Goal: Transaction & Acquisition: Subscribe to service/newsletter

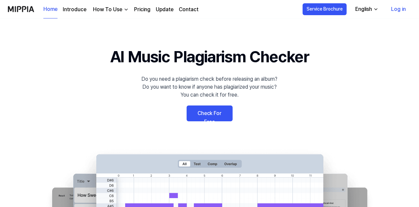
click at [349, 88] on 배너 "AI Music Plagiarism Checker Do you need a plagiarism check before releasing an …" at bounding box center [209, 165] width 419 height 241
click at [397, 8] on link "Log in" at bounding box center [398, 9] width 25 height 18
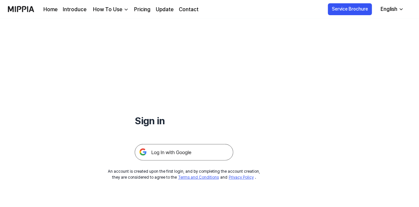
click at [161, 154] on img at bounding box center [184, 152] width 99 height 16
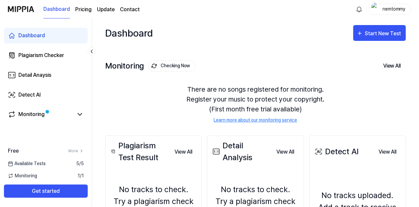
click at [249, 47] on div "Dashboard Start New Test" at bounding box center [255, 32] width 301 height 29
click at [384, 31] on div "Start New Test" at bounding box center [385, 33] width 38 height 9
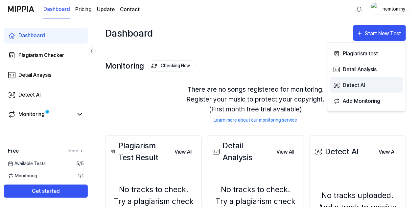
click at [368, 83] on div "Detect AI" at bounding box center [371, 85] width 57 height 9
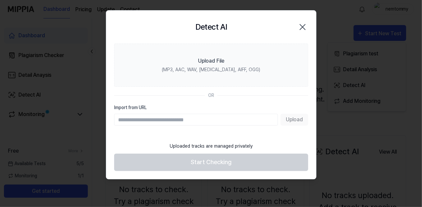
click at [297, 119] on div "Upload" at bounding box center [211, 120] width 194 height 12
click at [227, 121] on input "Import from URL" at bounding box center [196, 120] width 164 height 12
click at [288, 121] on div "Upload" at bounding box center [211, 120] width 194 height 12
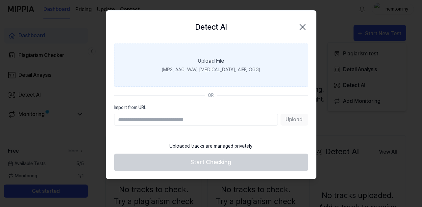
click at [228, 68] on div "(MP3, AAC, WAV, FLAC, AIFF, OGG)" at bounding box center [211, 69] width 98 height 7
click at [0, 0] on input "Upload File (MP3, AAC, WAV, FLAC, AIFF, OGG)" at bounding box center [0, 0] width 0 height 0
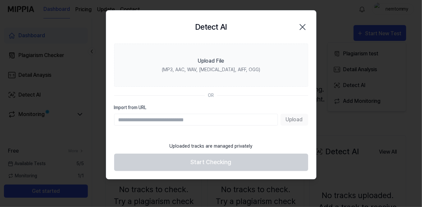
drag, startPoint x: 303, startPoint y: 28, endPoint x: 340, endPoint y: 15, distance: 38.5
click at [303, 27] on icon "button" at bounding box center [302, 27] width 11 height 11
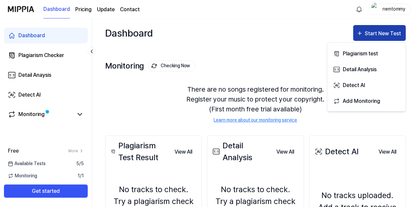
click at [378, 32] on div "Start New Test" at bounding box center [385, 33] width 38 height 9
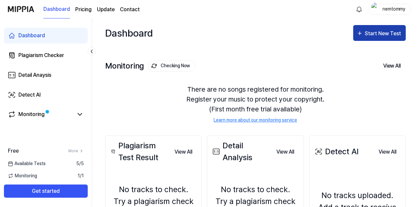
click at [370, 31] on div "Start New Test" at bounding box center [385, 33] width 38 height 9
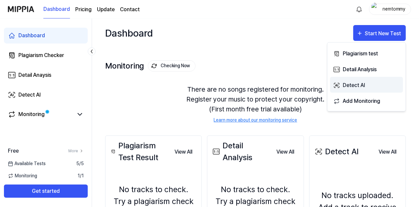
click at [366, 83] on div "Detect AI" at bounding box center [371, 85] width 57 height 9
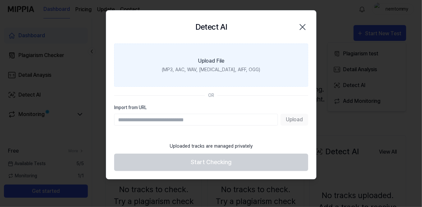
click at [215, 66] on div "(MP3, AAC, WAV, FLAC, AIFF, OGG)" at bounding box center [211, 69] width 98 height 7
click at [0, 0] on input "Upload File (MP3, AAC, WAV, FLAC, AIFF, OGG)" at bounding box center [0, 0] width 0 height 0
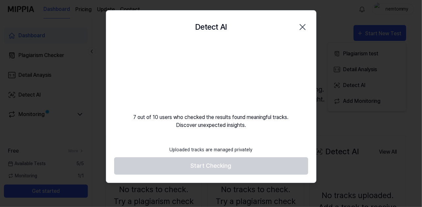
click at [215, 165] on footer "Uploaded tracks are managed privately Start Checking" at bounding box center [211, 158] width 194 height 32
click at [209, 146] on div "Uploaded tracks are managed privately" at bounding box center [211, 149] width 91 height 15
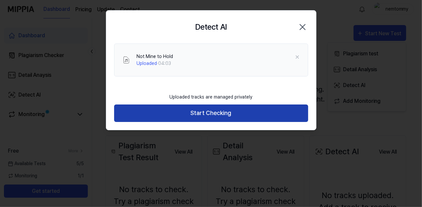
click at [206, 110] on button "Start Checking" at bounding box center [211, 112] width 194 height 17
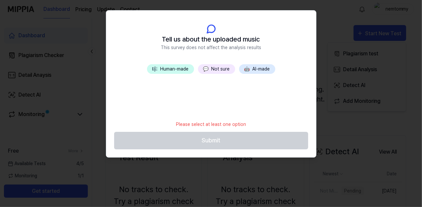
click at [250, 69] on span "🤖" at bounding box center [247, 68] width 6 height 5
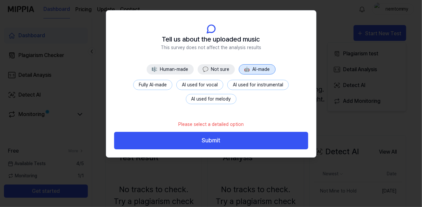
click at [184, 70] on button "🎼 Human-made" at bounding box center [170, 69] width 47 height 10
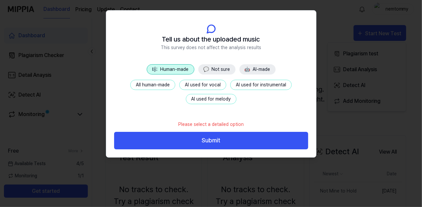
click at [257, 66] on button "🤖 AI-made" at bounding box center [258, 69] width 36 height 10
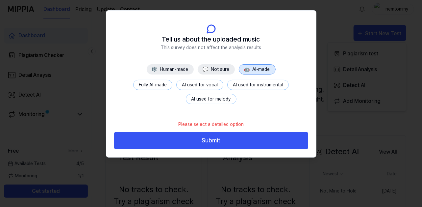
click at [165, 87] on button "Fully AI-made" at bounding box center [152, 85] width 39 height 10
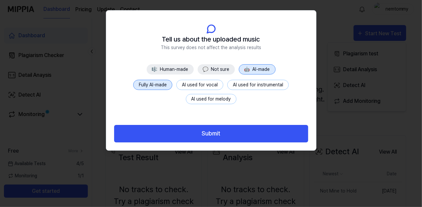
click at [367, 103] on div at bounding box center [211, 103] width 422 height 207
click at [369, 119] on div at bounding box center [211, 103] width 422 height 207
click at [241, 164] on div at bounding box center [211, 103] width 422 height 207
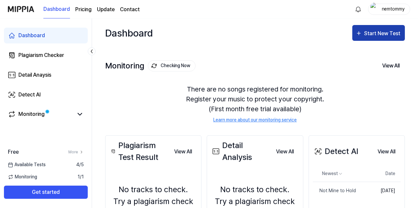
click at [365, 29] on button "Start New Test" at bounding box center [379, 33] width 53 height 16
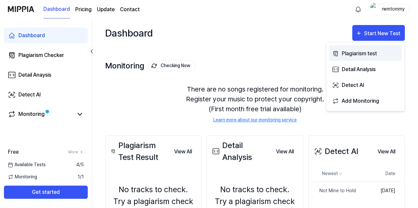
click at [354, 54] on div "Plagiarism test" at bounding box center [370, 53] width 57 height 9
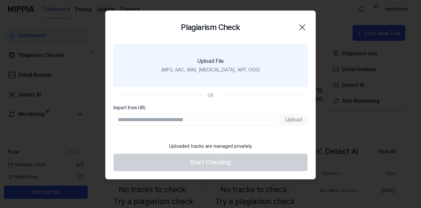
click at [225, 60] on label "Upload File (MP3, AAC, WAV, FLAC, AIFF, OGG)" at bounding box center [211, 65] width 194 height 43
click at [0, 0] on input "Upload File (MP3, AAC, WAV, FLAC, AIFF, OGG)" at bounding box center [0, 0] width 0 height 0
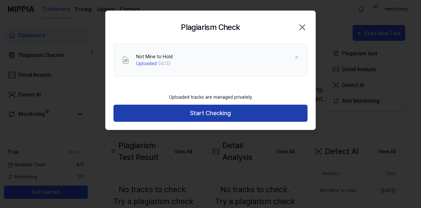
click at [215, 114] on button "Start Checking" at bounding box center [211, 113] width 194 height 17
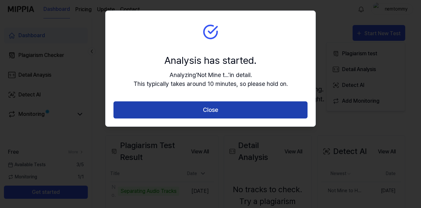
click at [213, 105] on button "Close" at bounding box center [211, 109] width 194 height 17
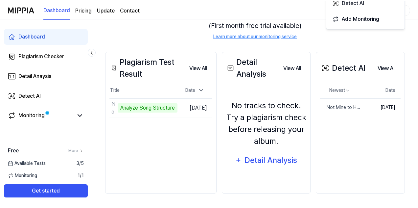
scroll to position [83, 0]
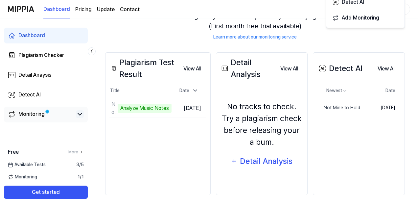
click at [76, 116] on icon at bounding box center [80, 114] width 8 height 8
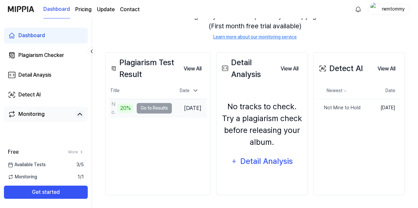
click at [151, 108] on td "Not Mine to Hold 20% Go to Results" at bounding box center [141, 108] width 63 height 18
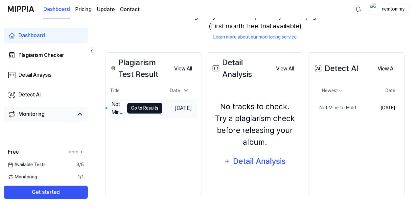
click at [135, 106] on button "Go to Results" at bounding box center [144, 108] width 35 height 11
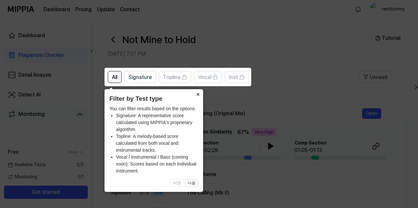
click at [198, 94] on button "×" at bounding box center [198, 93] width 11 height 9
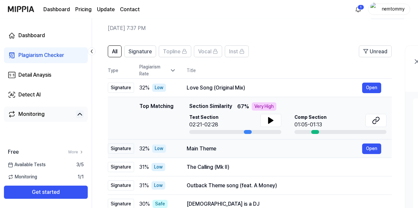
scroll to position [33, 0]
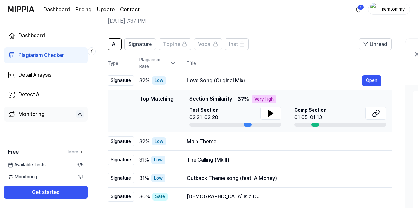
click at [303, 125] on div at bounding box center [341, 125] width 92 height 4
click at [268, 116] on icon at bounding box center [271, 113] width 8 height 8
click at [313, 125] on div at bounding box center [316, 125] width 8 height 4
click at [364, 142] on button "Open" at bounding box center [372, 141] width 19 height 11
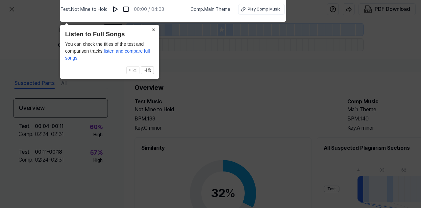
click at [155, 29] on button "×" at bounding box center [153, 29] width 11 height 9
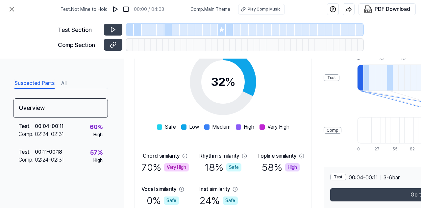
scroll to position [144, 0]
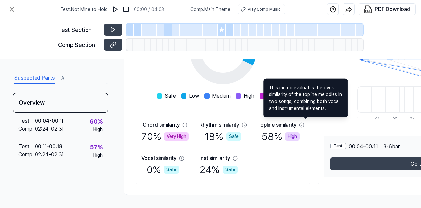
click at [304, 123] on icon at bounding box center [301, 124] width 5 height 5
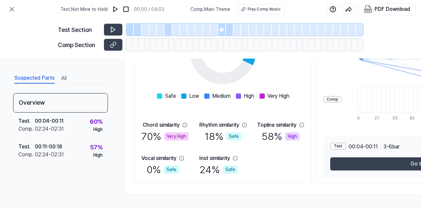
scroll to position [111, 0]
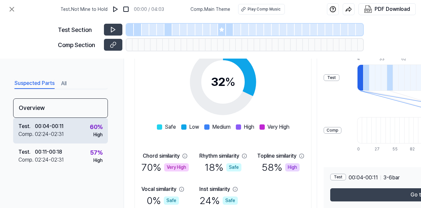
click at [72, 134] on div "Test . 00:04 - 00:11 Comp . 02:24 - 02:31 60 % High" at bounding box center [60, 131] width 95 height 26
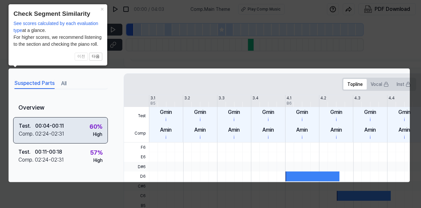
scroll to position [0, 112]
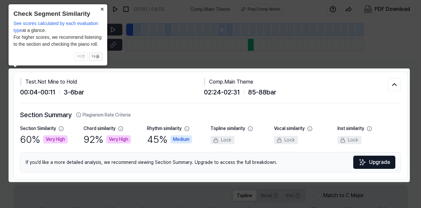
click at [102, 7] on button "×" at bounding box center [102, 8] width 11 height 9
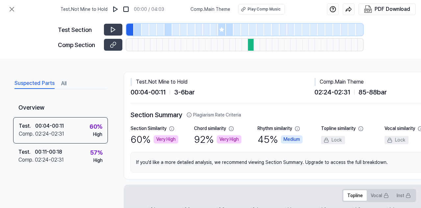
click at [252, 46] on div at bounding box center [251, 45] width 6 height 12
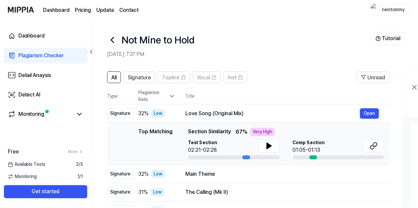
scroll to position [33, 0]
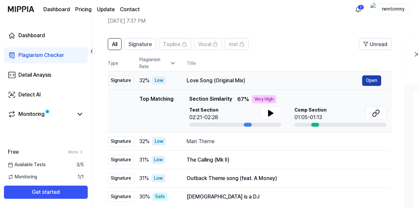
click at [374, 79] on button "Open" at bounding box center [372, 80] width 19 height 11
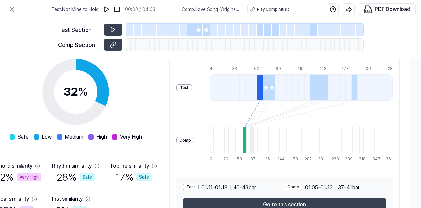
scroll to position [111, 147]
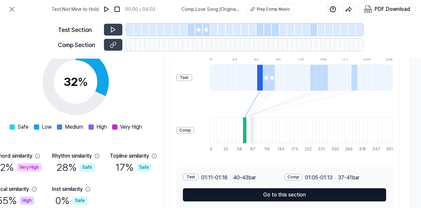
click at [289, 195] on button "Go to this section" at bounding box center [284, 194] width 203 height 13
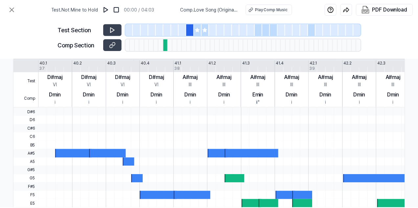
scroll to position [48, 113]
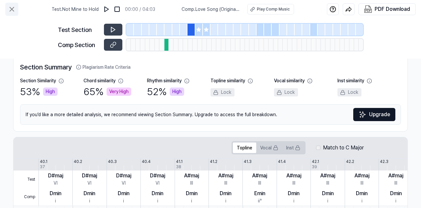
click at [14, 12] on icon at bounding box center [12, 9] width 8 height 8
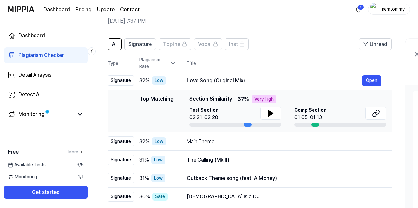
scroll to position [99, 0]
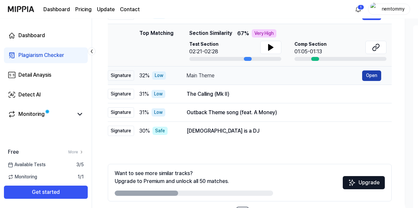
click at [375, 73] on button "Open" at bounding box center [372, 75] width 19 height 11
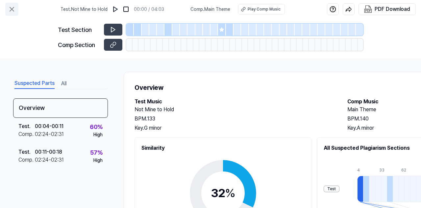
click at [9, 9] on icon at bounding box center [12, 9] width 8 height 8
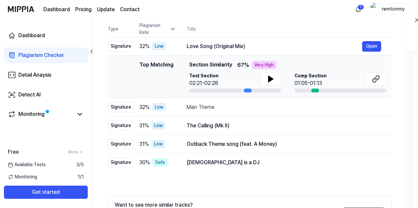
scroll to position [58, 0]
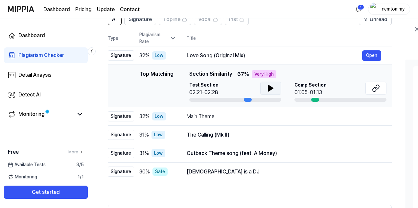
click at [269, 89] on icon at bounding box center [271, 88] width 5 height 6
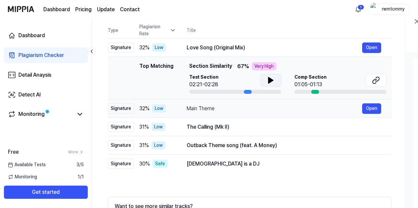
scroll to position [124, 0]
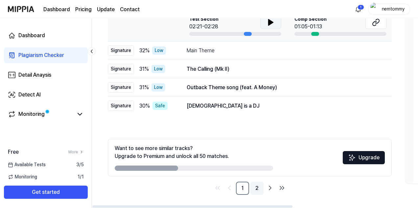
click at [256, 186] on link "2" at bounding box center [257, 188] width 13 height 13
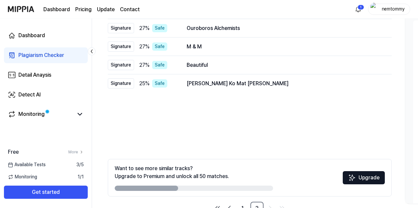
scroll to position [124, 0]
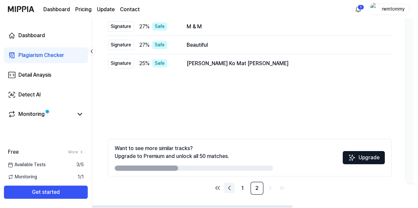
click at [231, 185] on icon "Go to previous page" at bounding box center [230, 188] width 8 height 8
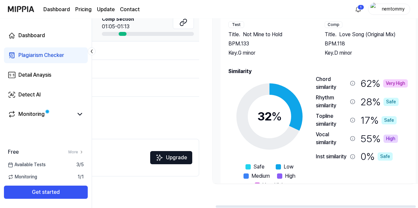
scroll to position [0, 204]
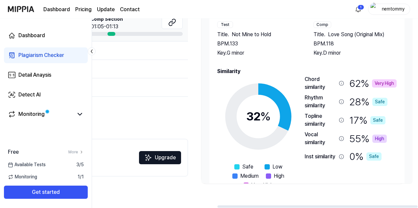
drag, startPoint x: 249, startPoint y: 207, endPoint x: 379, endPoint y: 206, distance: 129.6
click at [378, 207] on div at bounding box center [318, 206] width 200 height 2
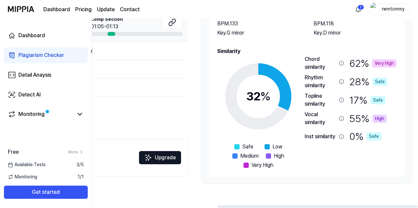
scroll to position [0, 0]
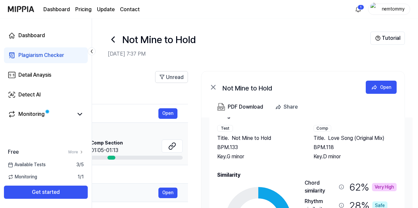
click at [153, 188] on div "The Calling (Mk II) Open" at bounding box center [80, 193] width 195 height 11
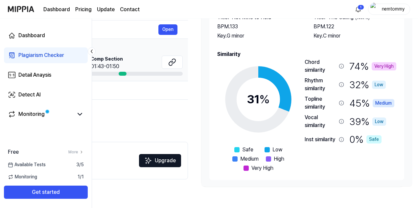
scroll to position [108, 0]
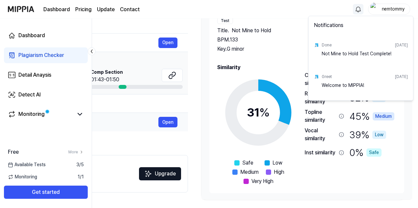
scroll to position [0, 201]
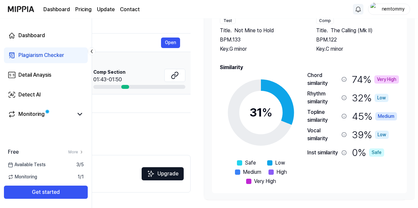
click at [90, 51] on icon at bounding box center [91, 51] width 7 height 7
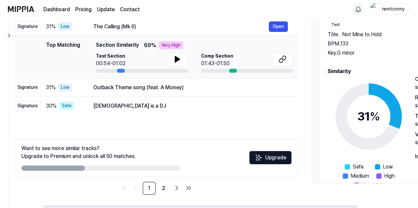
scroll to position [0, 0]
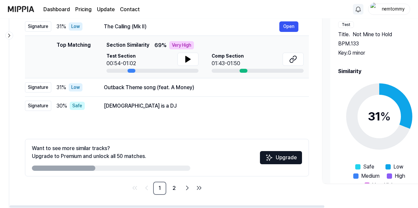
drag, startPoint x: 122, startPoint y: 206, endPoint x: 0, endPoint y: 198, distance: 122.3
click at [10, 205] on div at bounding box center [167, 206] width 315 height 2
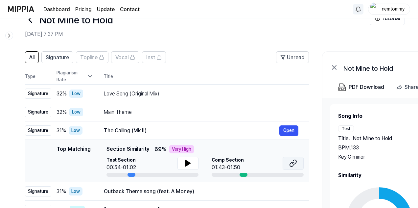
scroll to position [33, 0]
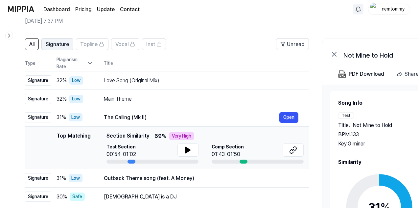
click at [53, 47] on span "Signature" at bounding box center [57, 44] width 23 height 8
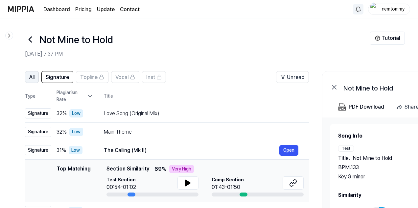
click at [31, 78] on span "All" at bounding box center [31, 77] width 5 height 8
click at [32, 78] on span "All" at bounding box center [31, 77] width 5 height 8
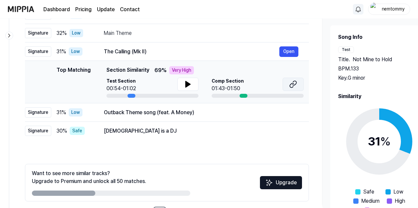
click at [294, 85] on icon at bounding box center [295, 83] width 4 height 4
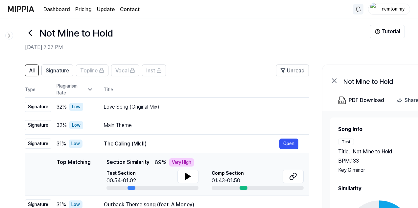
scroll to position [0, 0]
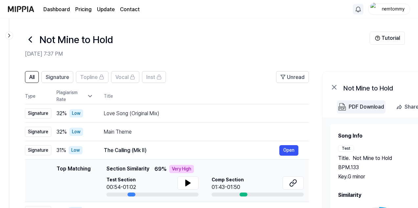
click at [358, 107] on div "PDF Download" at bounding box center [367, 107] width 36 height 9
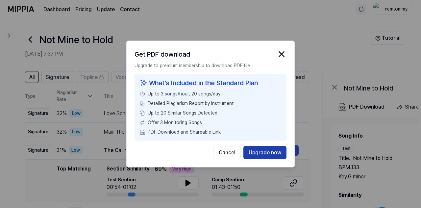
click at [275, 154] on button "Upgrade now" at bounding box center [264, 152] width 43 height 13
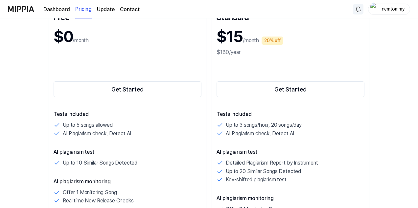
scroll to position [132, 0]
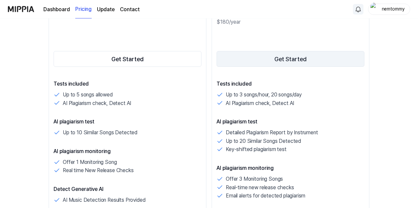
click at [301, 60] on button "Get Started" at bounding box center [291, 59] width 148 height 16
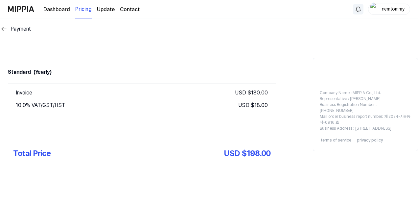
scroll to position [11, 0]
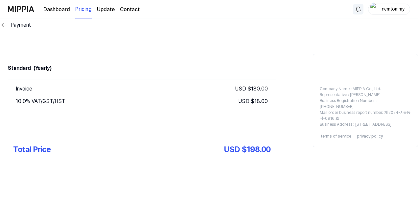
click at [5, 28] on img at bounding box center [4, 25] width 8 height 8
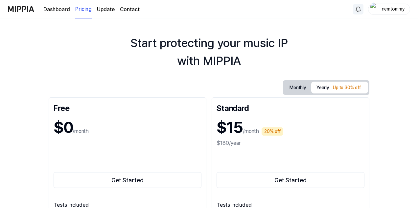
scroll to position [132, 0]
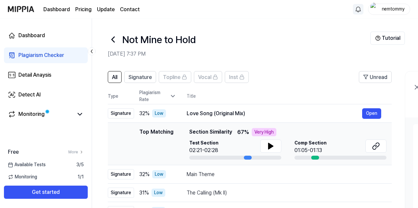
click at [92, 54] on icon at bounding box center [91, 51] width 7 height 7
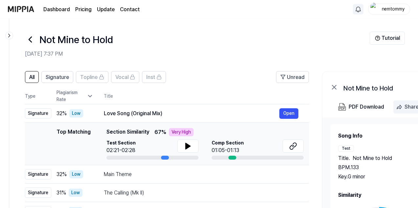
click at [404, 104] on button "Share" at bounding box center [409, 106] width 31 height 13
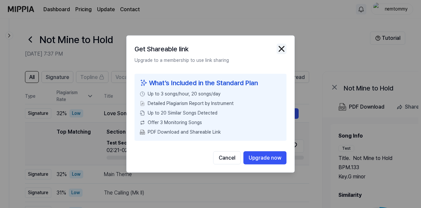
click at [283, 48] on img "button" at bounding box center [282, 49] width 10 height 10
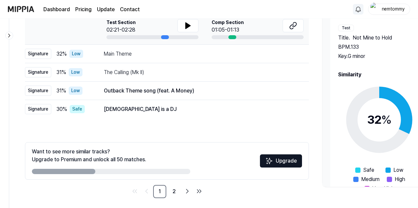
scroll to position [124, 0]
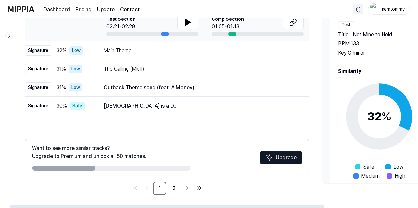
click at [272, 153] on button "Upgrade" at bounding box center [281, 157] width 42 height 13
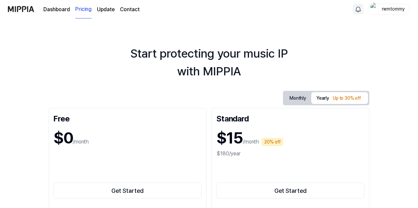
click at [328, 97] on button "Yearly Up to 30% off" at bounding box center [340, 98] width 57 height 12
click at [344, 97] on div "Up to 30% off" at bounding box center [347, 98] width 32 height 10
click at [301, 99] on button "Monthly" at bounding box center [298, 98] width 27 height 12
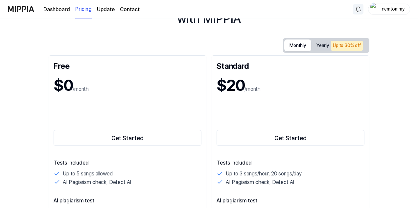
scroll to position [33, 0]
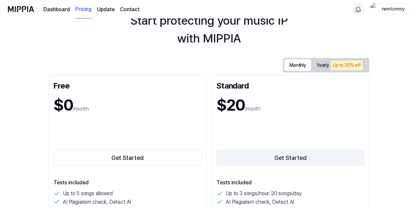
click at [281, 156] on button "Get Started" at bounding box center [291, 158] width 148 height 16
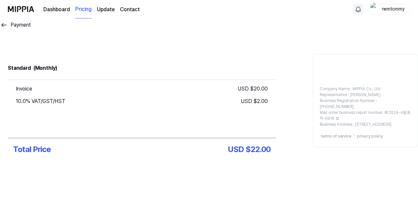
scroll to position [11, 0]
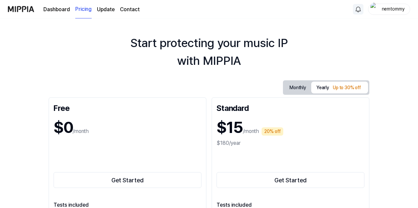
scroll to position [33, 0]
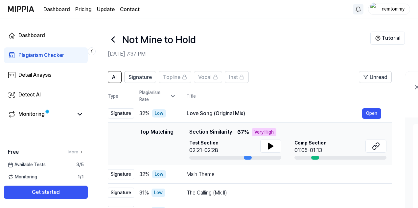
drag, startPoint x: 381, startPoint y: 0, endPoint x: 265, endPoint y: 38, distance: 122.3
click at [265, 40] on div "Not Mine to Hold" at bounding box center [239, 40] width 263 height 16
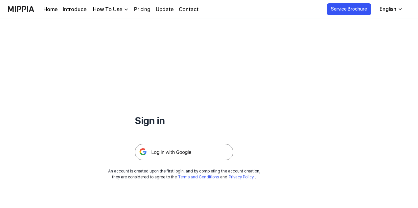
click at [180, 152] on img at bounding box center [184, 152] width 99 height 16
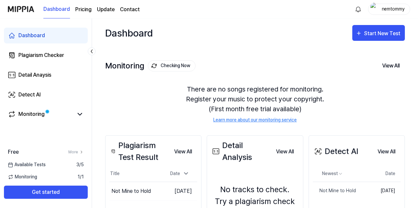
scroll to position [33, 0]
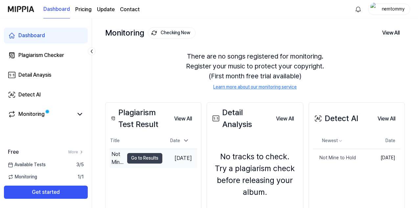
click at [178, 157] on td "[DATE]" at bounding box center [180, 158] width 35 height 19
click at [134, 160] on button "Go to Results" at bounding box center [144, 158] width 35 height 11
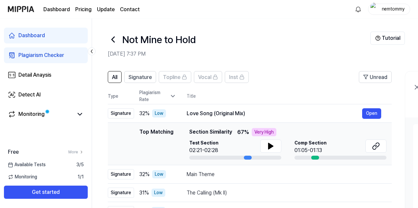
scroll to position [33, 0]
